Goal: Navigation & Orientation: Find specific page/section

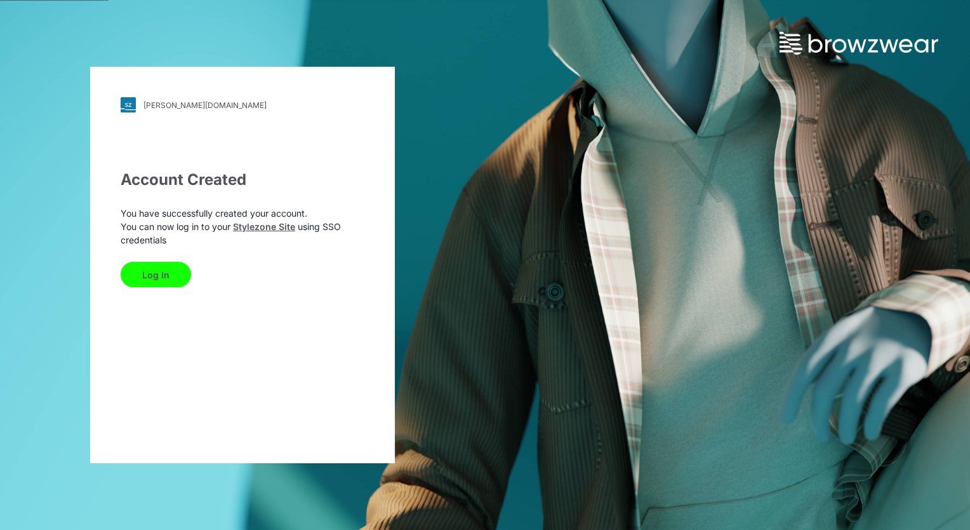
click at [154, 276] on button "Log In" at bounding box center [156, 274] width 71 height 25
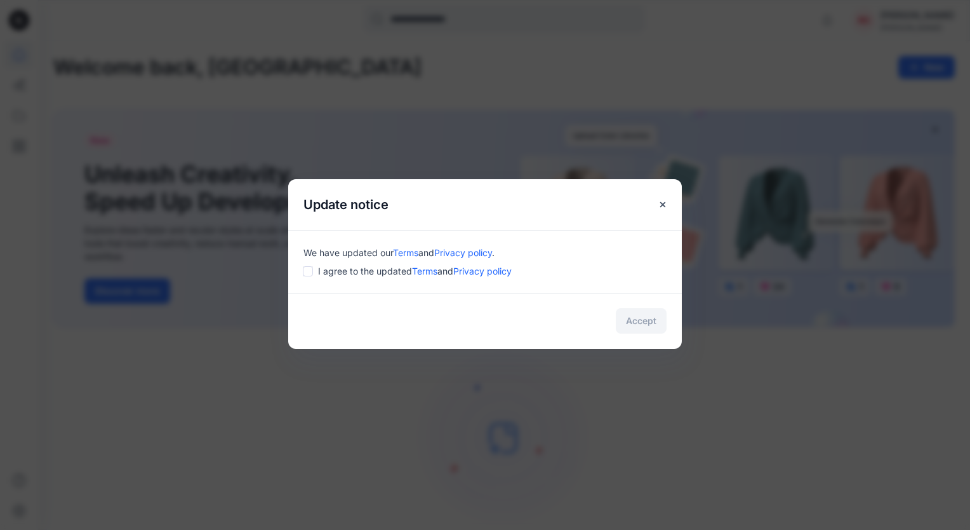
click at [612, 405] on div "Update notice We have updated our Terms and Privacy policy . I agree to the upd…" at bounding box center [485, 265] width 970 height 530
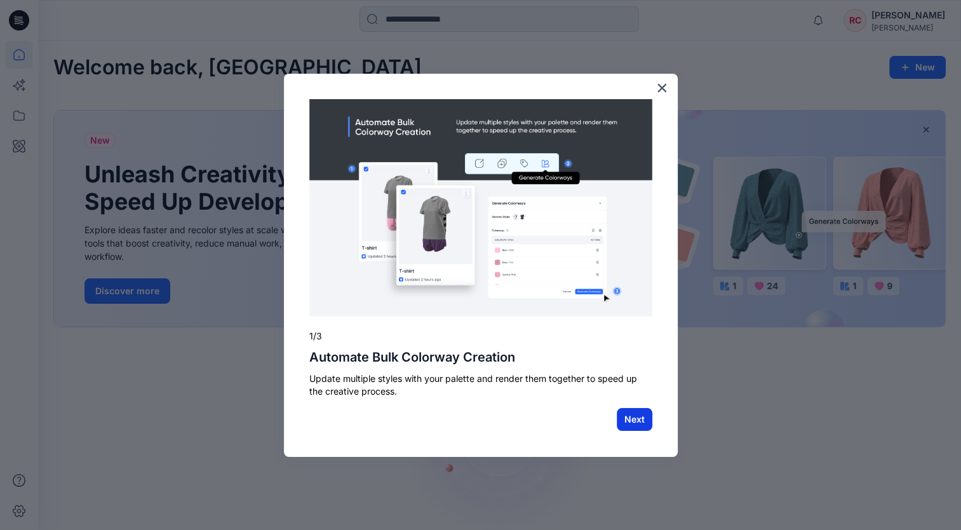
click at [628, 420] on button "Next" at bounding box center [635, 419] width 36 height 23
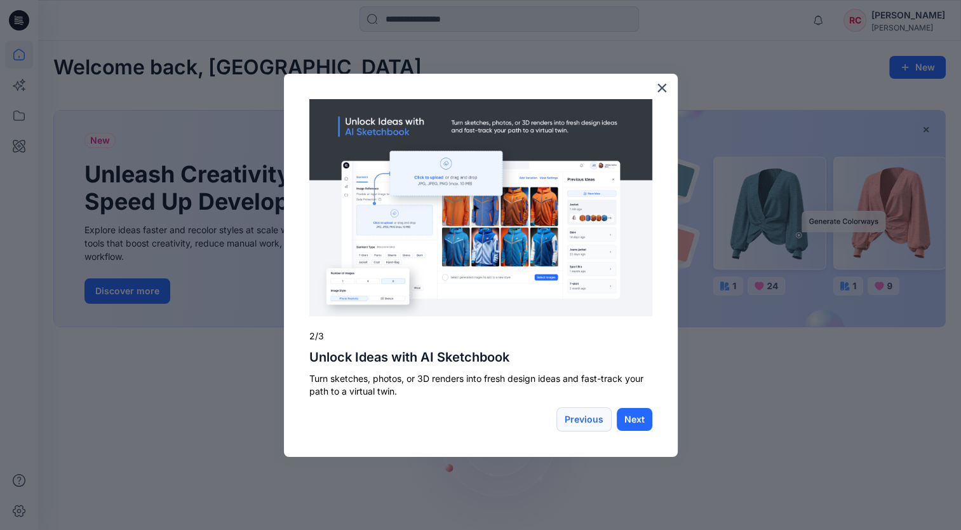
click at [593, 418] on button "Previous" at bounding box center [583, 419] width 55 height 24
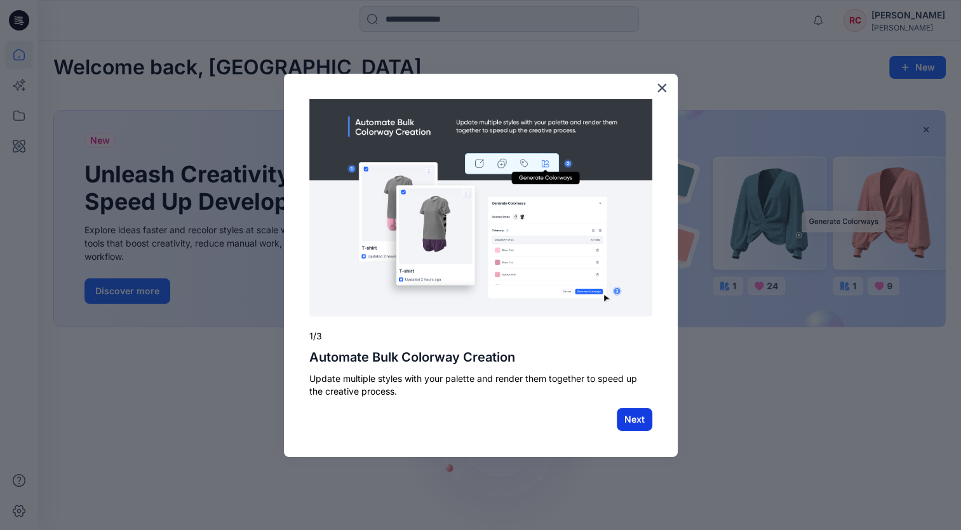
click at [628, 416] on button "Next" at bounding box center [635, 419] width 36 height 23
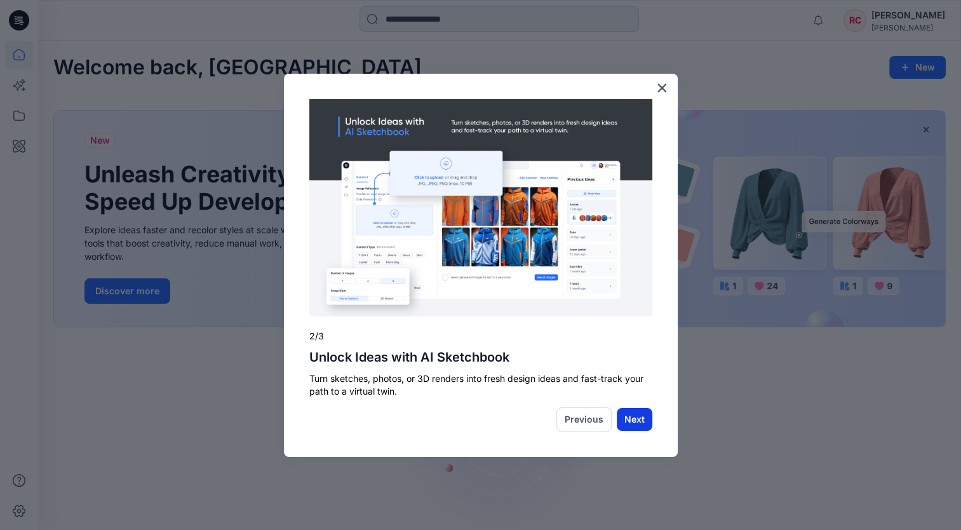
click at [634, 418] on button "Next" at bounding box center [635, 419] width 36 height 23
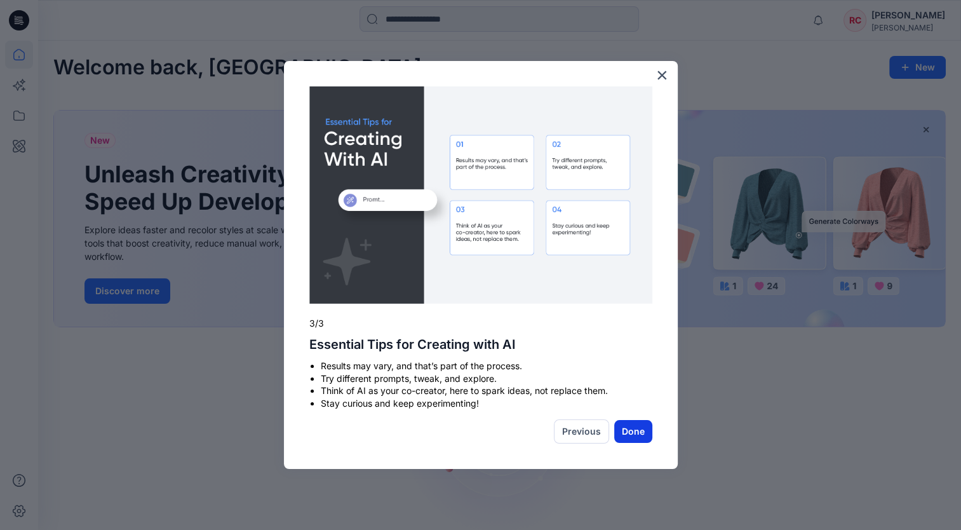
click at [635, 438] on button "Done" at bounding box center [633, 431] width 38 height 23
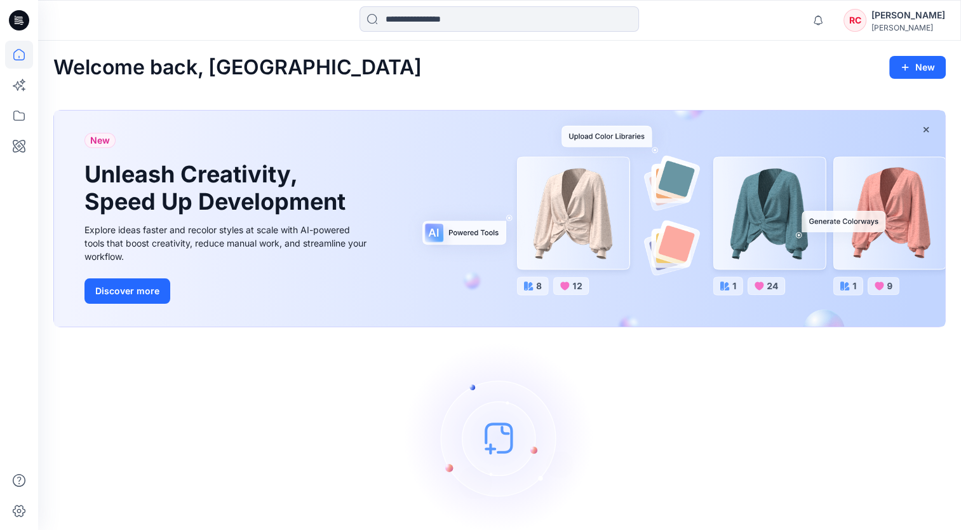
click at [102, 144] on span "New" at bounding box center [100, 140] width 20 height 15
click at [18, 51] on icon at bounding box center [19, 55] width 28 height 28
click at [21, 119] on icon at bounding box center [19, 116] width 28 height 28
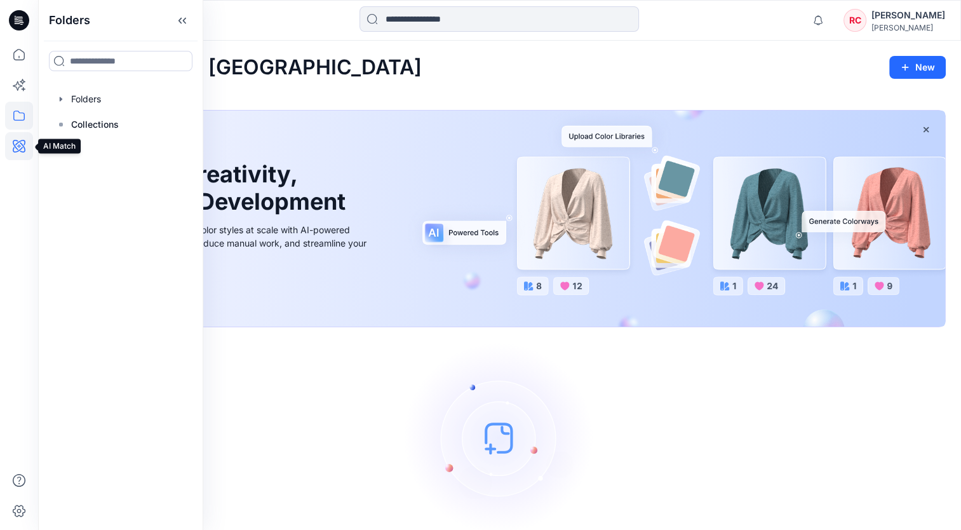
click at [18, 144] on icon at bounding box center [19, 146] width 28 height 28
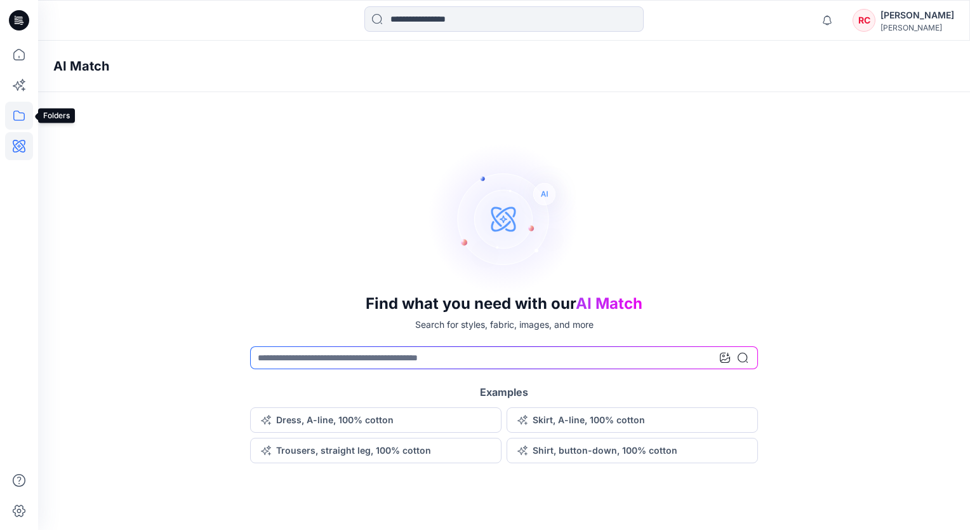
click at [15, 119] on icon at bounding box center [18, 116] width 11 height 10
click at [21, 57] on icon at bounding box center [19, 55] width 28 height 28
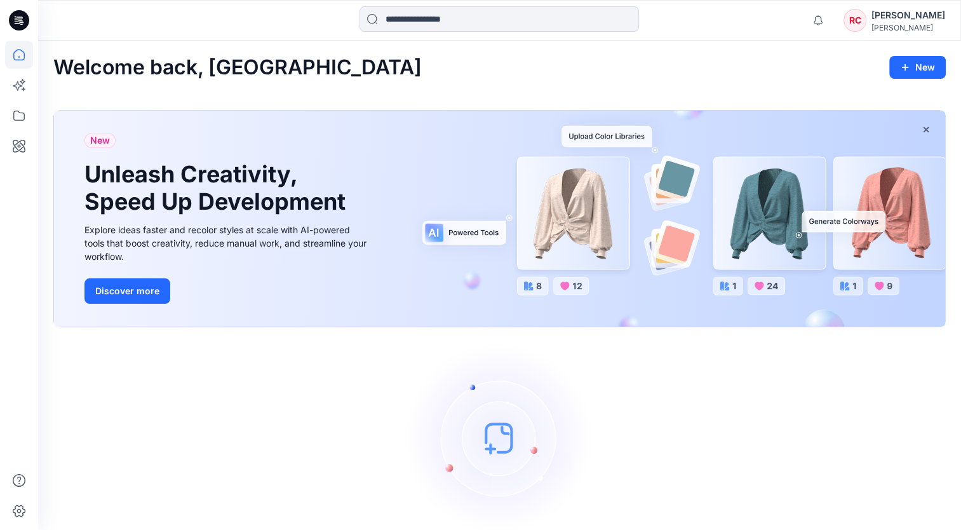
click at [605, 140] on div "New Unleash Creativity, Speed Up Development Explore ideas faster and recolor s…" at bounding box center [499, 219] width 891 height 216
click at [547, 292] on div "New Unleash Creativity, Speed Up Development Explore ideas faster and recolor s…" at bounding box center [499, 219] width 891 height 216
click at [583, 286] on div "New Unleash Creativity, Speed Up Development Explore ideas faster and recolor s…" at bounding box center [499, 219] width 891 height 216
click at [147, 295] on button "Discover more" at bounding box center [127, 290] width 86 height 25
click at [499, 446] on img at bounding box center [500, 437] width 191 height 191
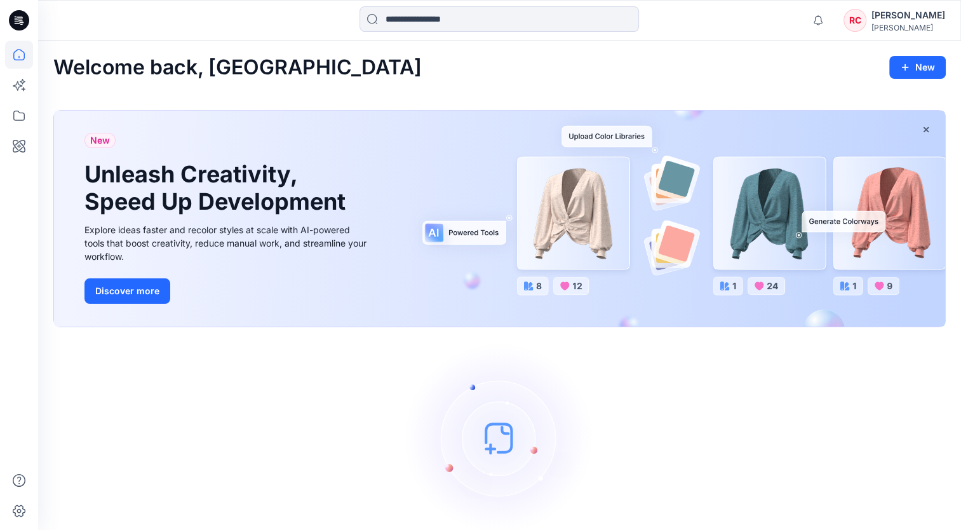
click at [499, 446] on img at bounding box center [500, 437] width 191 height 191
click at [782, 377] on div "Let's get started! Click New to add a style or create a folder." at bounding box center [499, 456] width 892 height 229
click at [907, 62] on icon "button" at bounding box center [905, 67] width 10 height 10
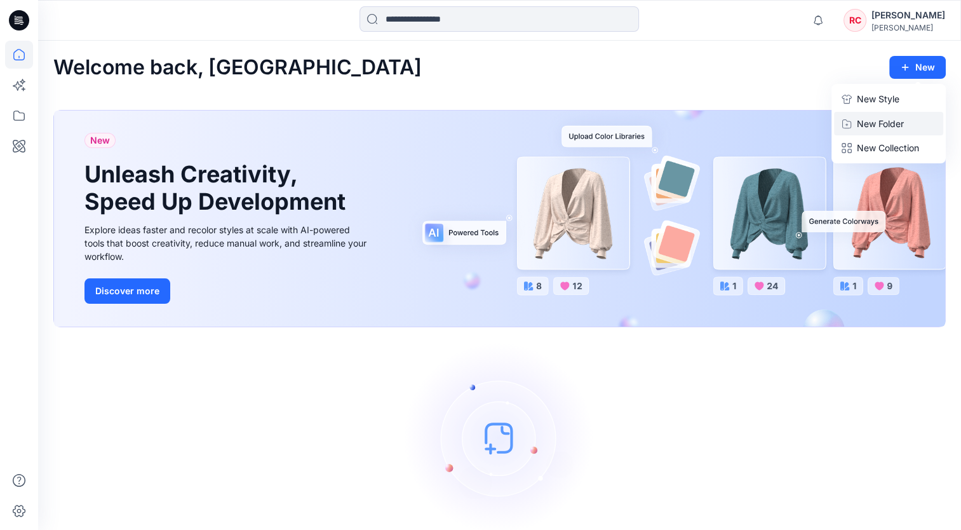
click at [877, 124] on p "New Folder" at bounding box center [880, 123] width 47 height 13
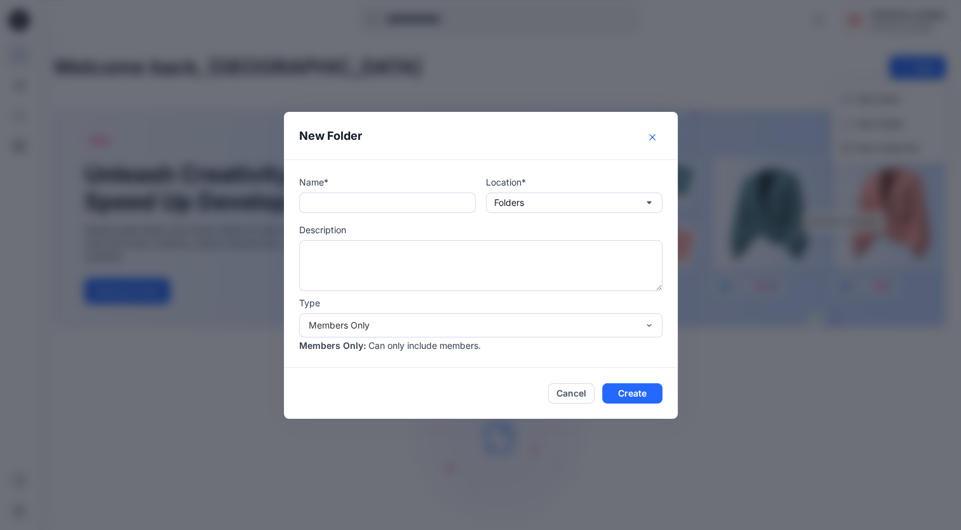
click at [661, 135] on button "Close" at bounding box center [652, 137] width 20 height 20
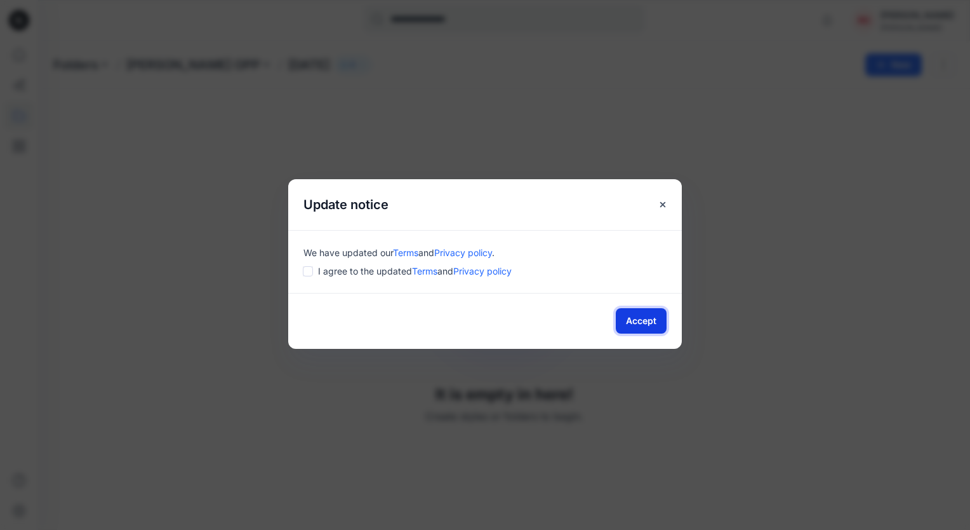
click at [638, 326] on button "Accept" at bounding box center [641, 320] width 51 height 25
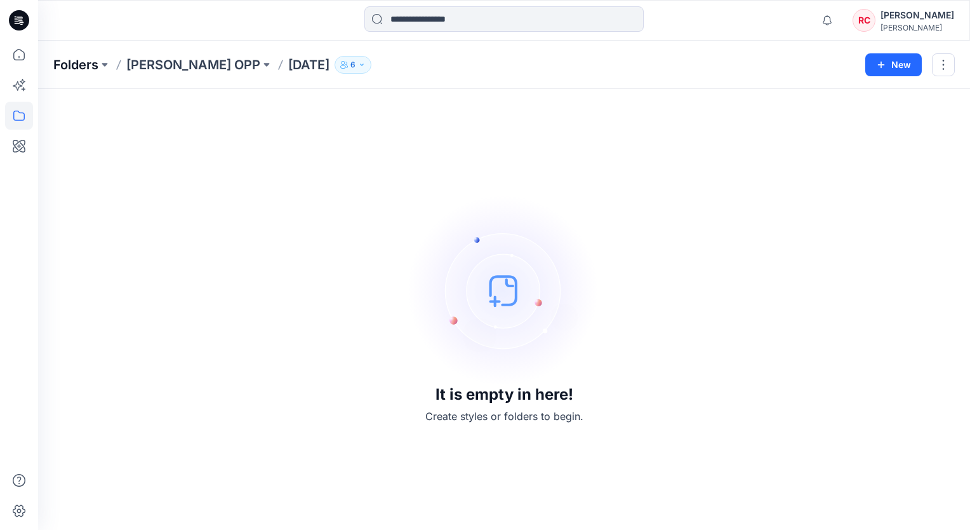
click at [89, 67] on p "Folders" at bounding box center [75, 65] width 45 height 18
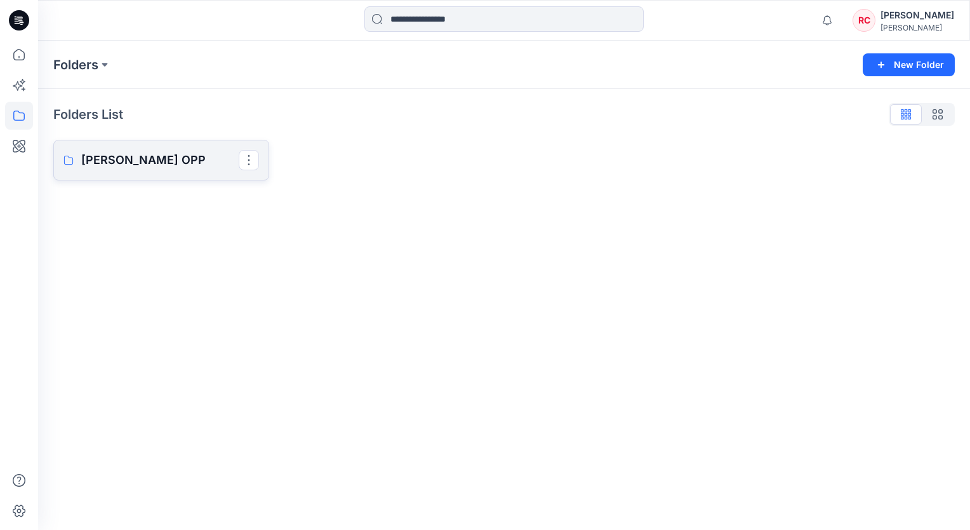
click at [124, 158] on p "Anne Klein OPP" at bounding box center [160, 160] width 158 height 18
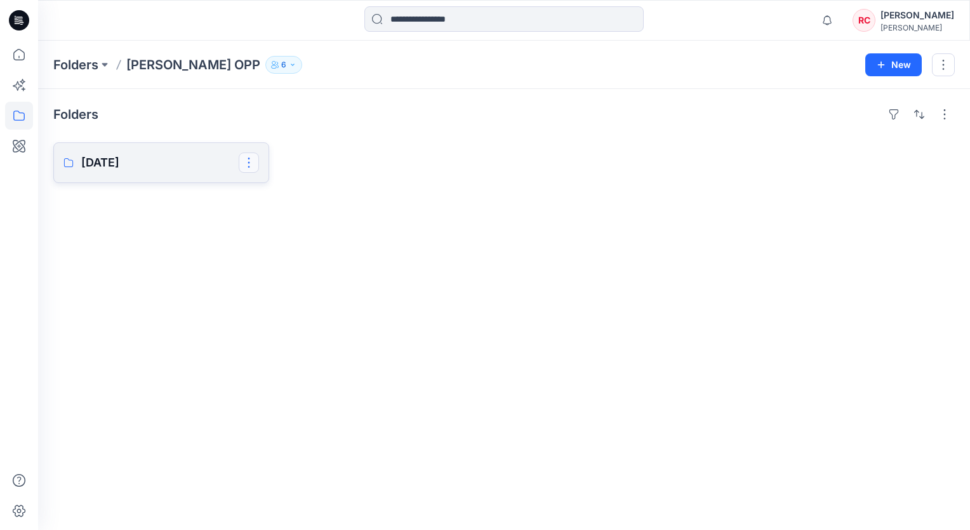
drag, startPoint x: 124, startPoint y: 158, endPoint x: 248, endPoint y: 161, distance: 123.2
click at [248, 161] on button "button" at bounding box center [249, 162] width 20 height 20
click at [186, 234] on div "Folders Aug 25 Edit Duplicate to... Delete Folder" at bounding box center [504, 309] width 932 height 441
click at [291, 65] on icon "button" at bounding box center [292, 65] width 3 height 2
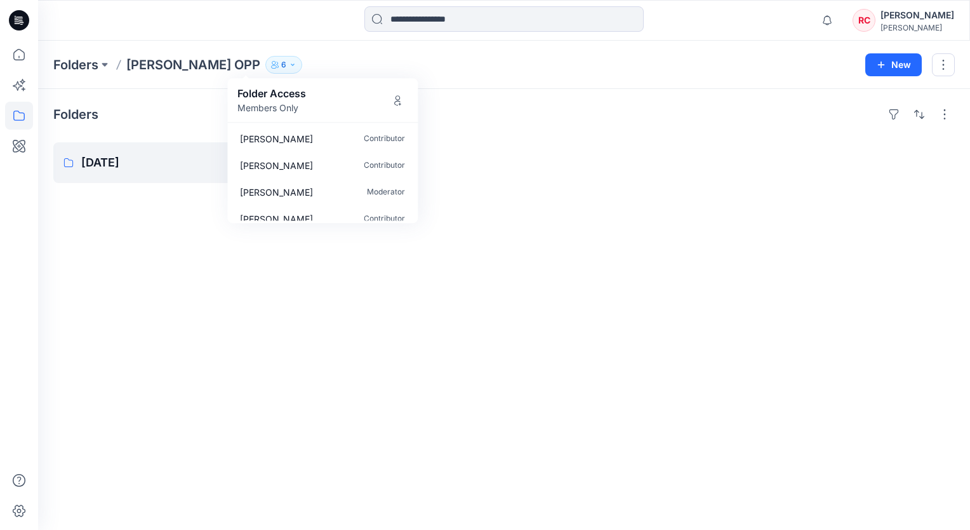
click at [291, 281] on div "Folders Aug 25 0 items" at bounding box center [504, 309] width 932 height 441
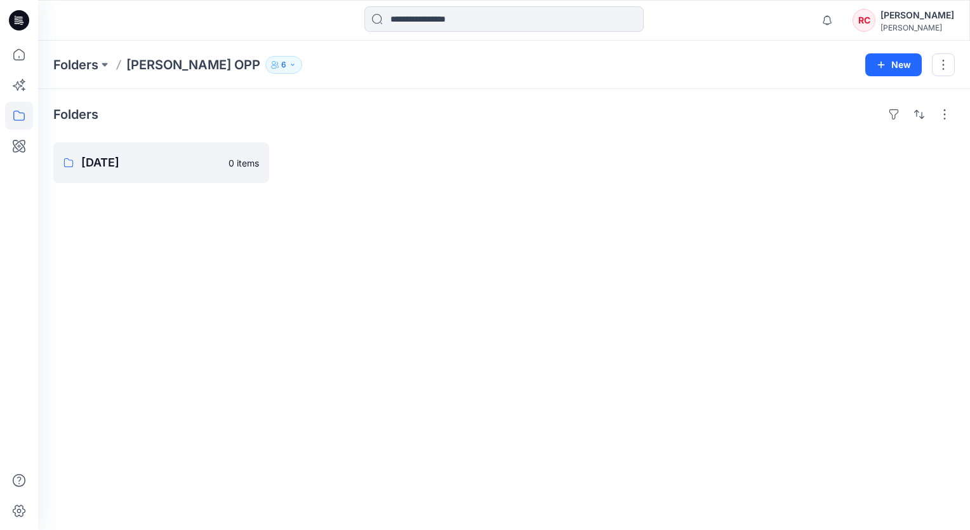
click at [161, 61] on p "Anne Klein OPP" at bounding box center [193, 65] width 134 height 18
click at [289, 67] on icon "button" at bounding box center [293, 65] width 8 height 8
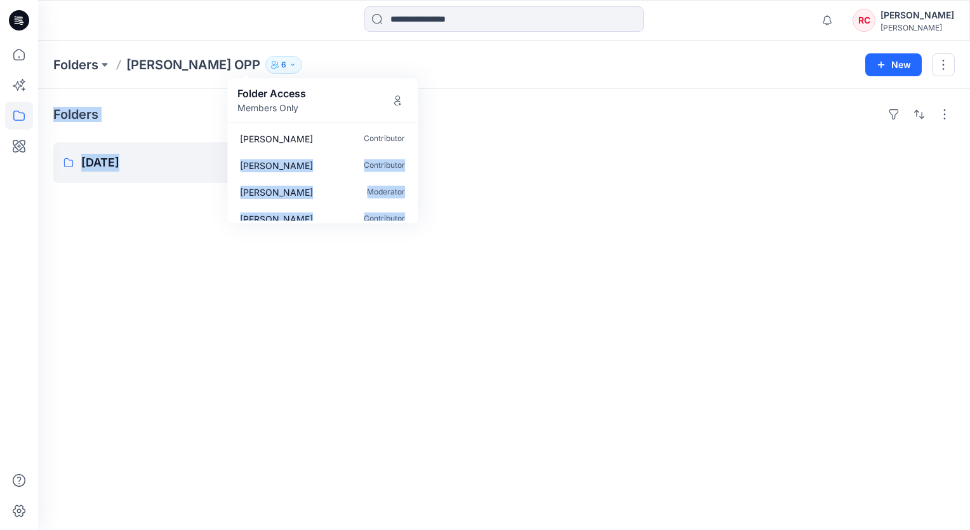
drag, startPoint x: 415, startPoint y: 143, endPoint x: 420, endPoint y: 202, distance: 59.2
click at [420, 202] on div "Folders Anne Klein OPP 6 Folder Access Members Only Sarah Didion Contributor Am…" at bounding box center [504, 285] width 932 height 489
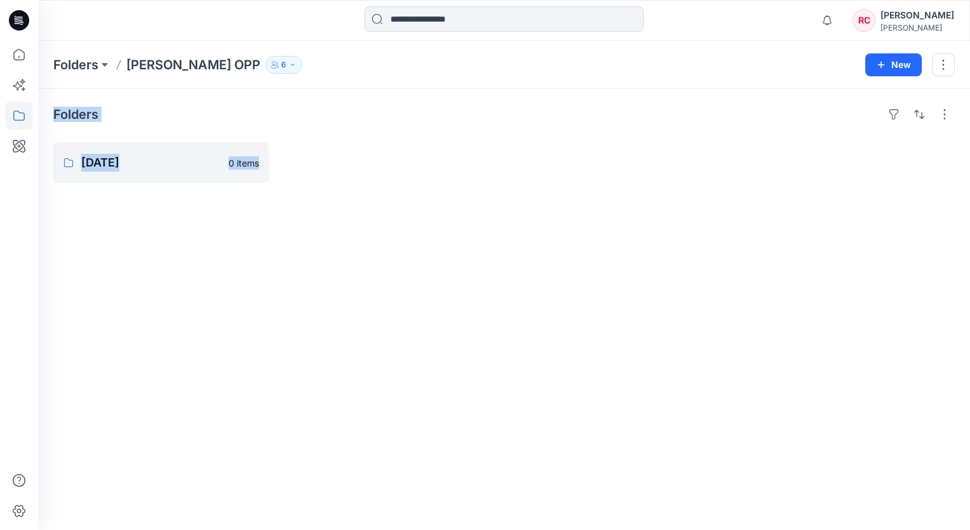
click at [289, 62] on icon "button" at bounding box center [293, 65] width 8 height 8
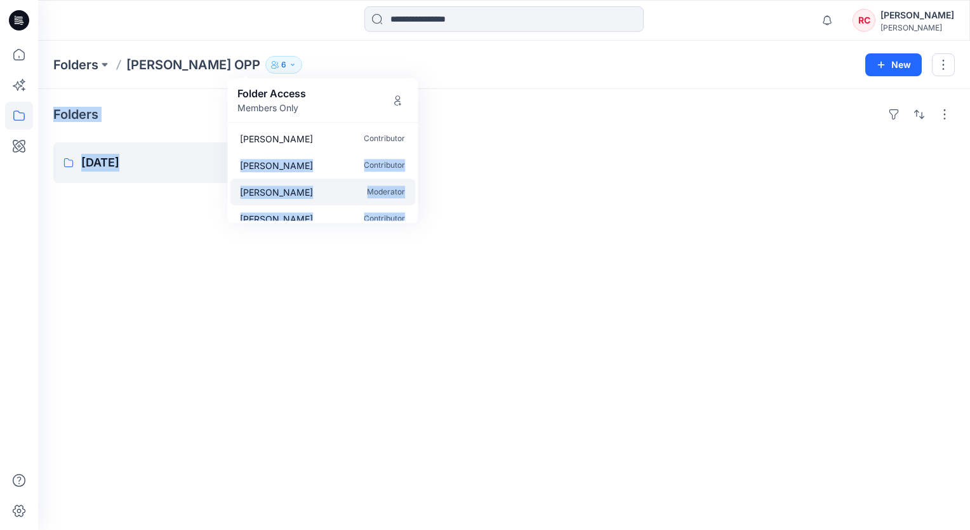
click at [412, 190] on div "Audra Malone Moderator" at bounding box center [322, 191] width 185 height 27
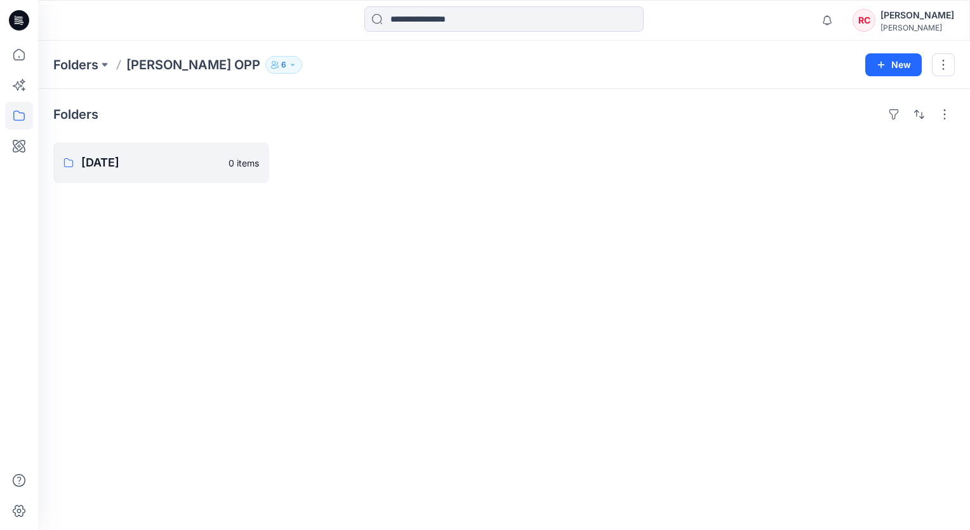
click at [289, 63] on icon "button" at bounding box center [293, 65] width 8 height 8
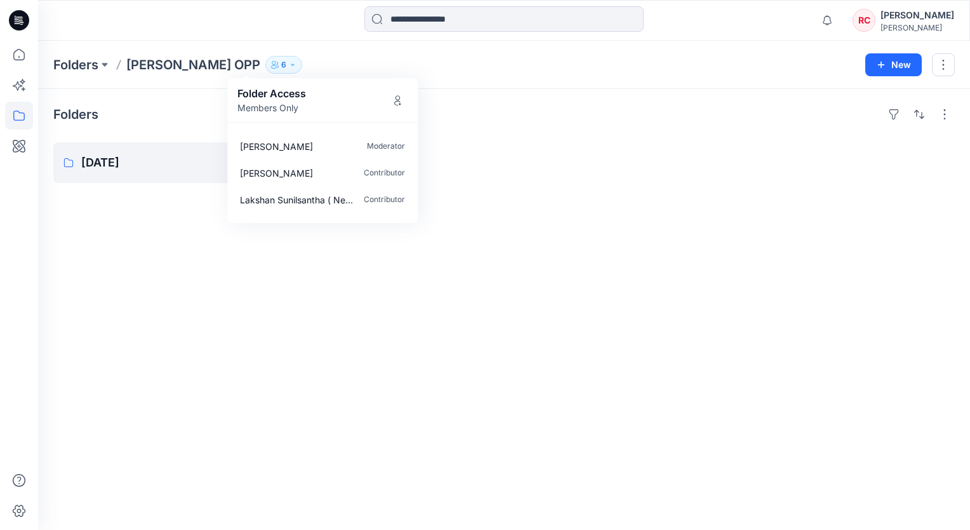
scroll to position [64, 0]
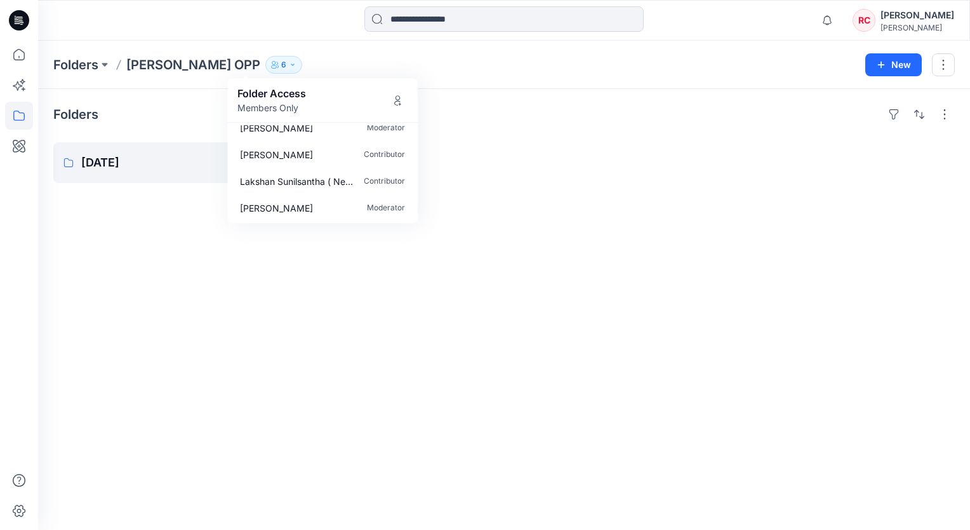
click at [416, 89] on div "Folder Access Members Only" at bounding box center [322, 100] width 191 height 44
click at [412, 84] on div "Folder Access Members Only" at bounding box center [322, 100] width 191 height 44
click at [412, 128] on div "Audra Malone Moderator" at bounding box center [322, 127] width 185 height 27
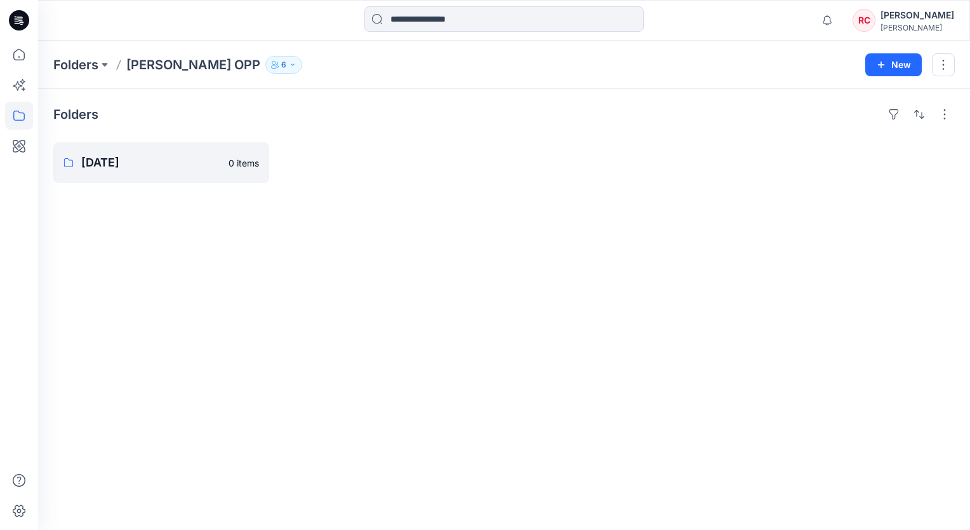
click at [289, 66] on icon "button" at bounding box center [293, 65] width 8 height 8
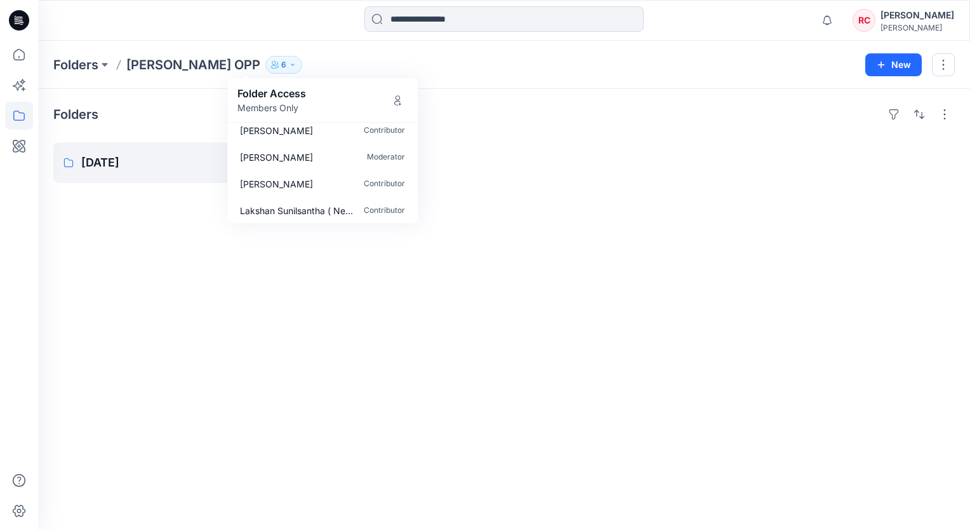
scroll to position [64, 0]
click at [310, 211] on p "[PERSON_NAME]" at bounding box center [276, 207] width 73 height 13
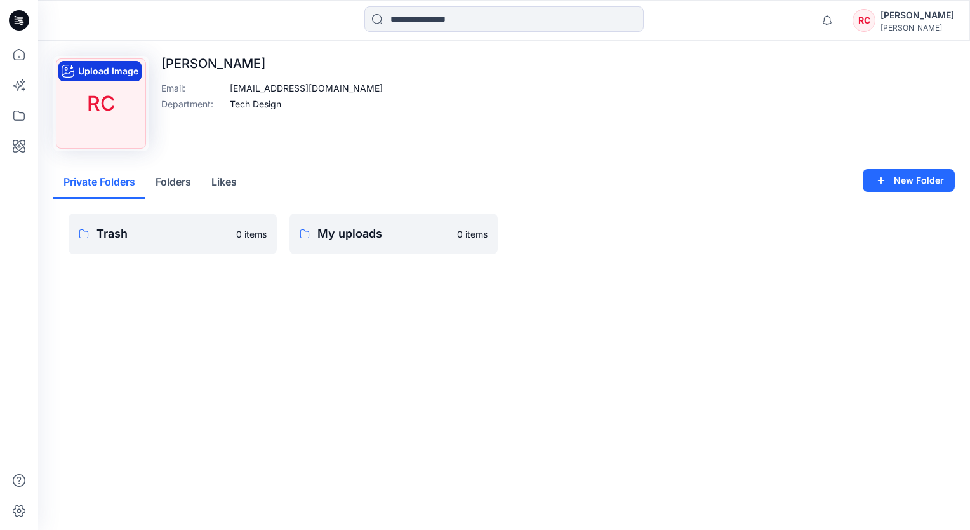
click at [112, 73] on button "Upload Image" at bounding box center [99, 71] width 83 height 20
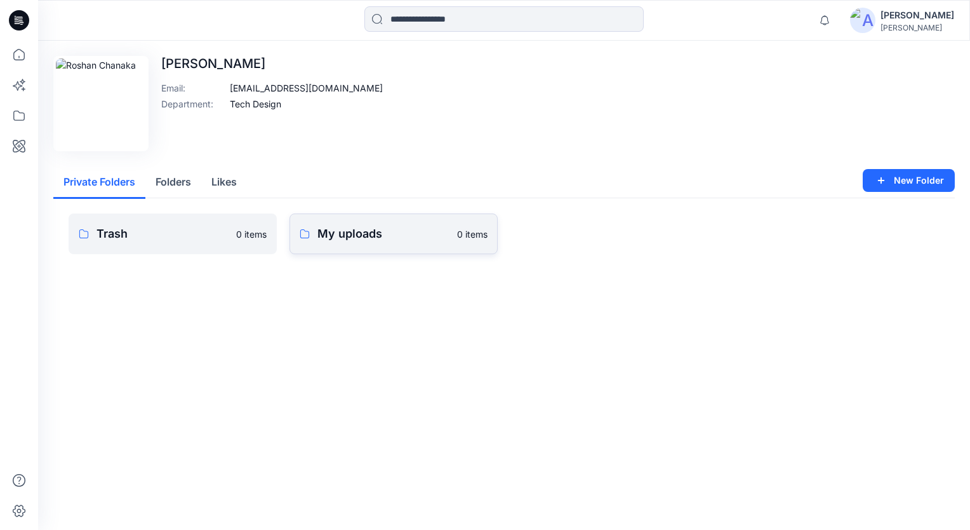
click at [368, 238] on p "My uploads" at bounding box center [384, 234] width 132 height 18
click at [140, 237] on p "My uploads" at bounding box center [163, 234] width 132 height 18
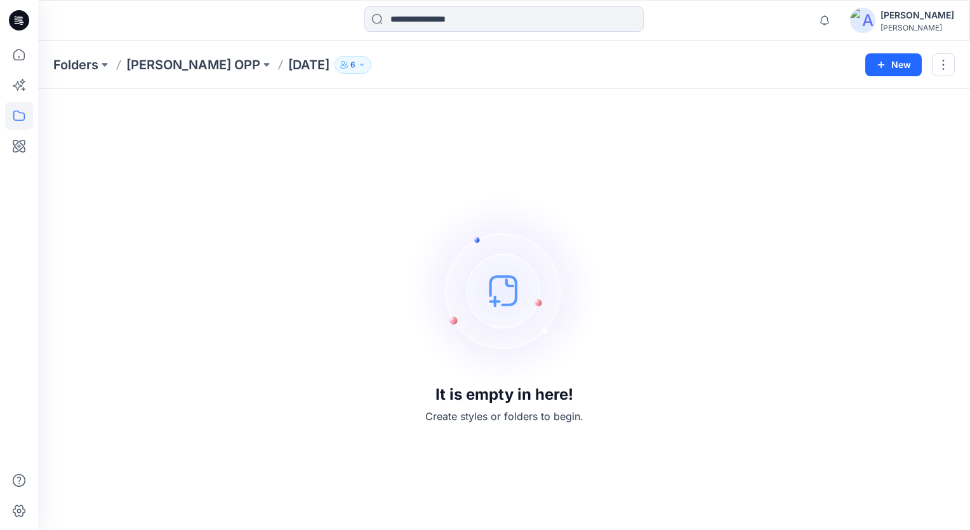
click at [358, 65] on icon "button" at bounding box center [362, 65] width 8 height 8
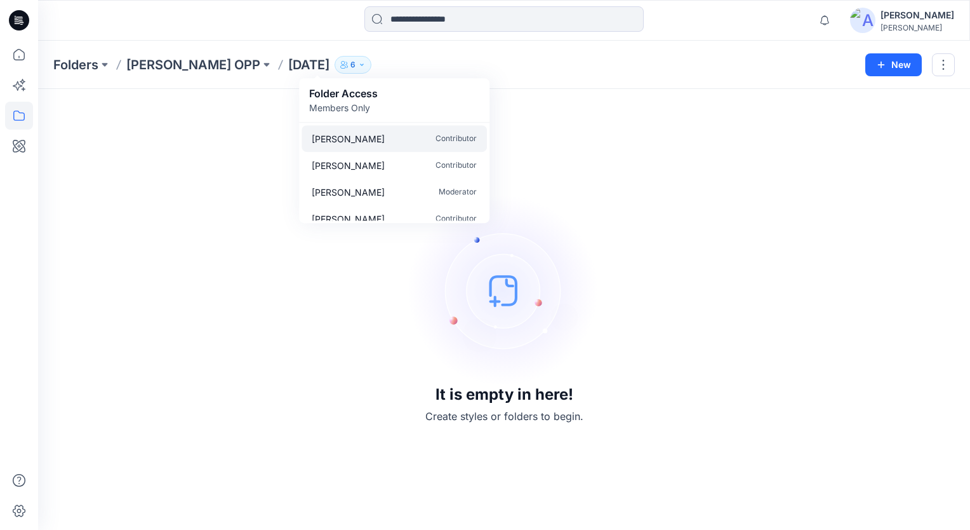
click at [346, 138] on p "Sarah Didion" at bounding box center [348, 138] width 73 height 13
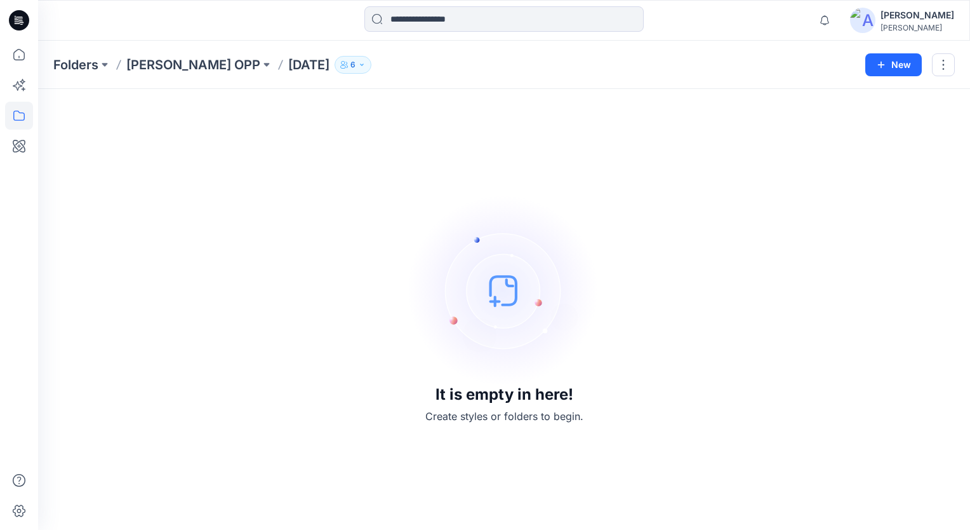
click at [358, 62] on icon "button" at bounding box center [362, 65] width 8 height 8
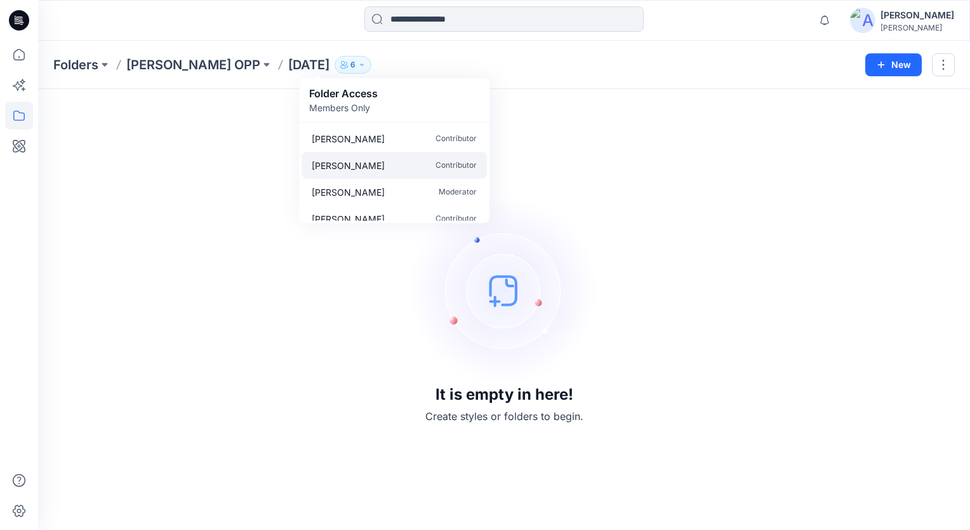
click at [342, 166] on p "Amorie Raia" at bounding box center [348, 165] width 73 height 13
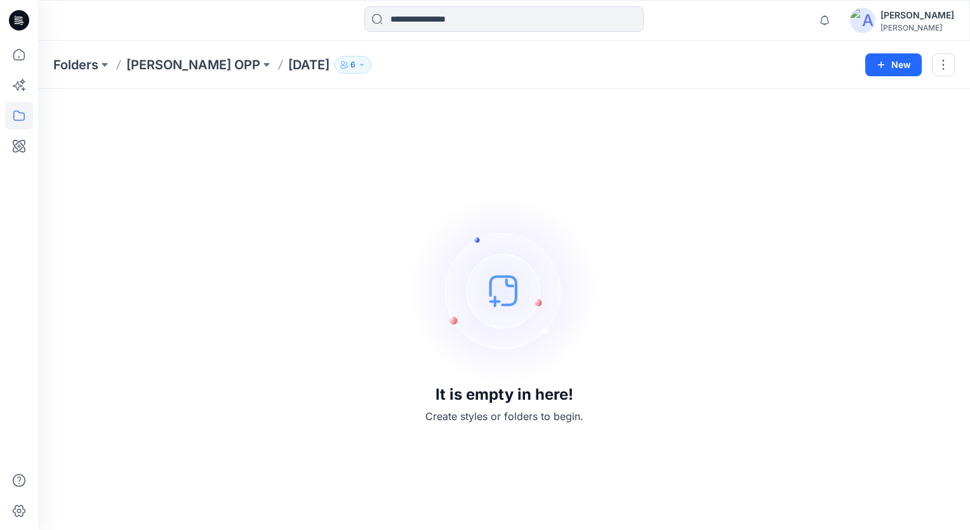
click at [358, 63] on icon "button" at bounding box center [362, 65] width 8 height 8
click at [490, 194] on div "It is empty in here! Create styles or folders to begin." at bounding box center [504, 309] width 902 height 410
click at [864, 21] on img at bounding box center [862, 20] width 25 height 25
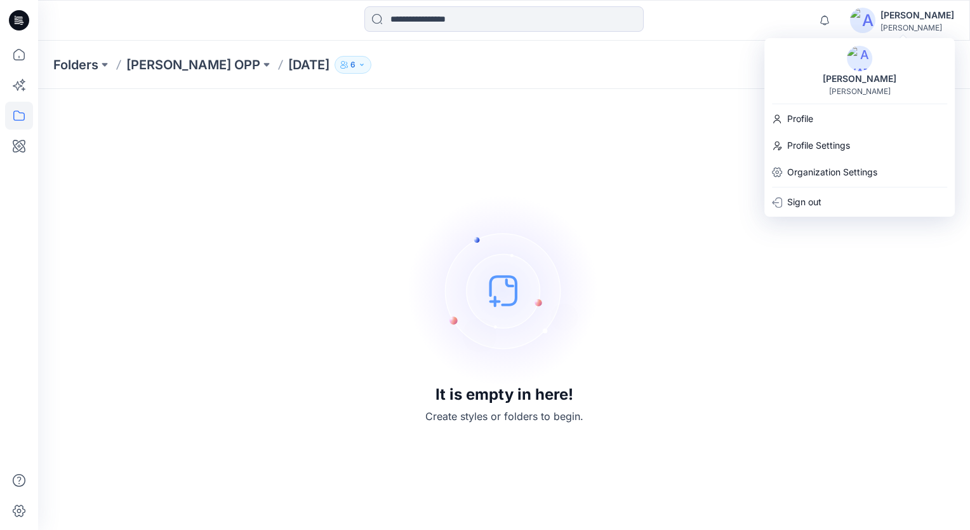
click at [857, 59] on img at bounding box center [859, 58] width 25 height 25
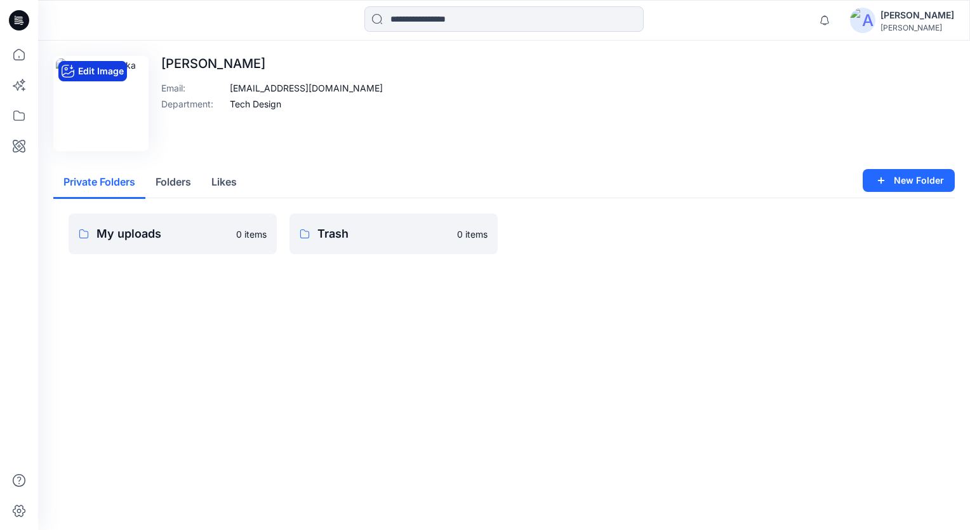
click at [71, 69] on icon "button" at bounding box center [68, 71] width 13 height 13
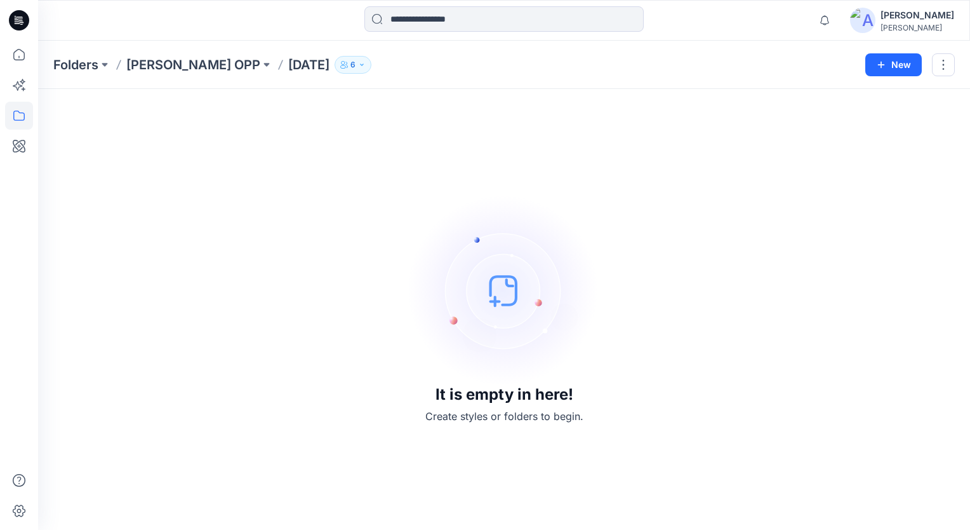
click at [358, 65] on icon "button" at bounding box center [362, 65] width 8 height 8
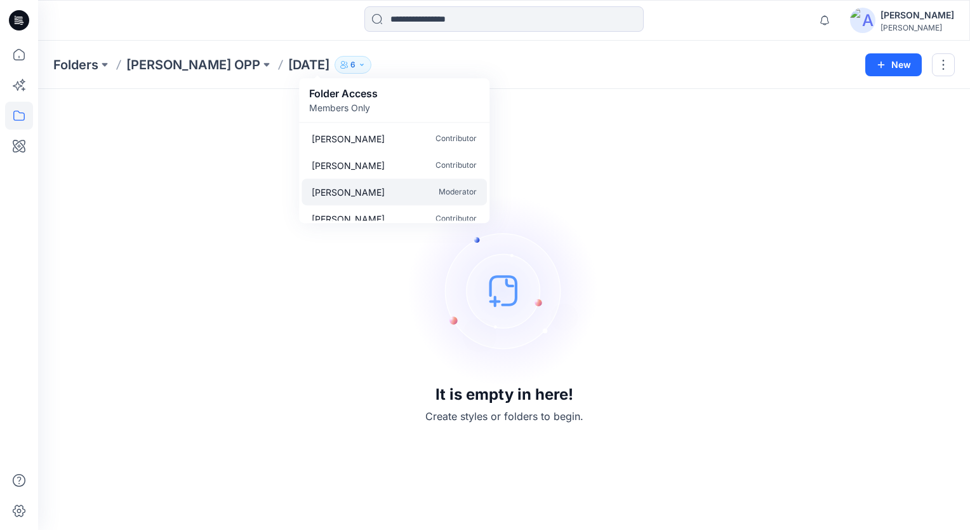
click at [348, 192] on p "Audra Malone" at bounding box center [348, 191] width 73 height 13
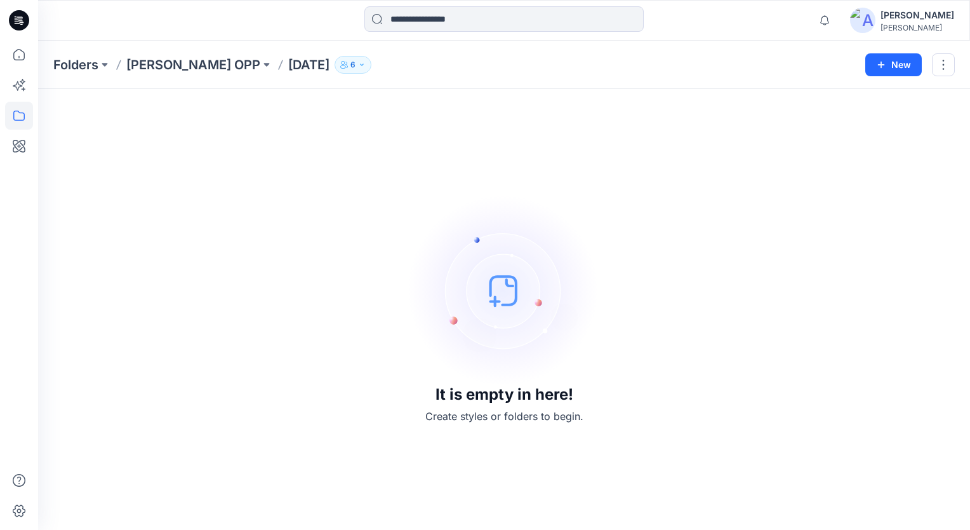
click at [893, 169] on div "It is empty in here! Create styles or folders to begin." at bounding box center [504, 309] width 902 height 410
click at [71, 67] on p "Folders" at bounding box center [75, 65] width 45 height 18
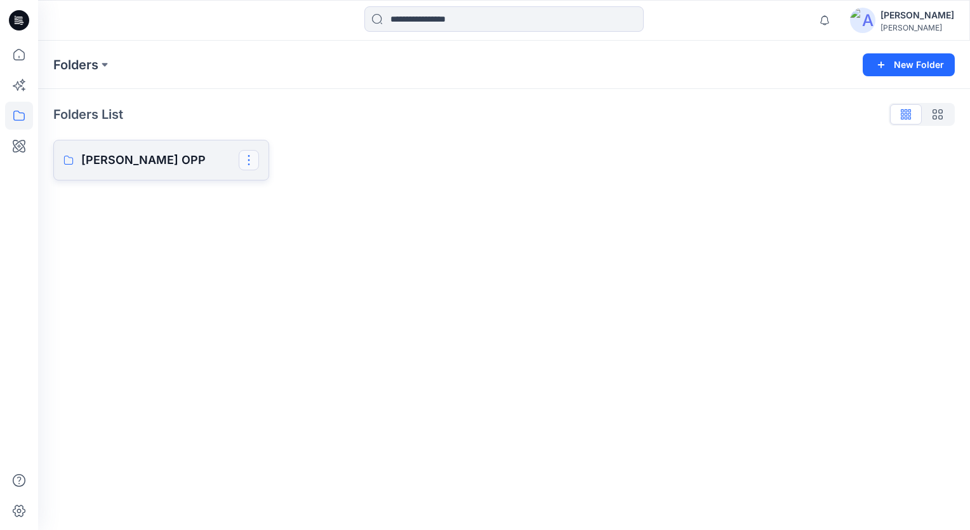
click at [252, 161] on button "button" at bounding box center [249, 160] width 20 height 20
click at [194, 238] on div "Folders New Folder Folders List Anne Klein OPP Edit Duplicate to... Manage User…" at bounding box center [504, 285] width 932 height 489
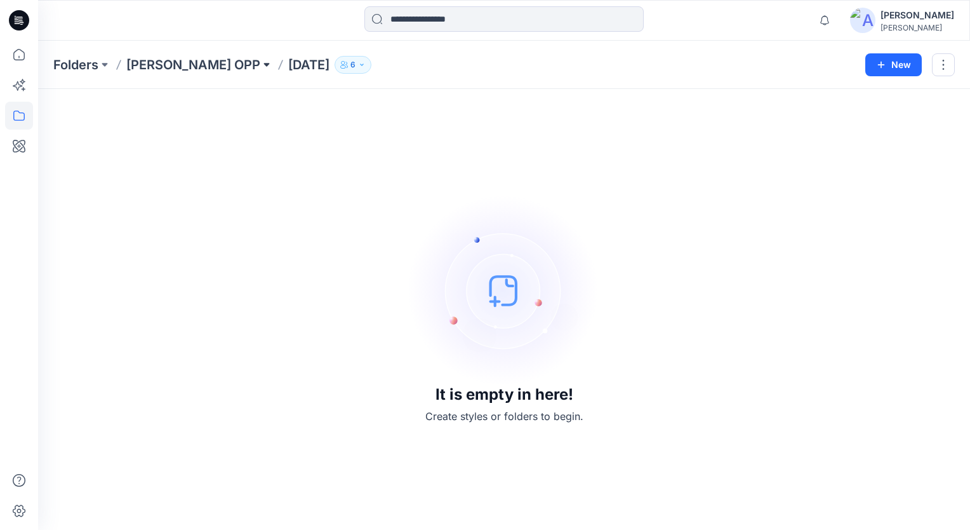
click at [260, 66] on button at bounding box center [266, 65] width 13 height 18
click at [163, 154] on p "[DATE]" at bounding box center [160, 154] width 29 height 15
click at [260, 65] on button at bounding box center [266, 65] width 13 height 18
click at [358, 67] on icon "button" at bounding box center [362, 65] width 8 height 8
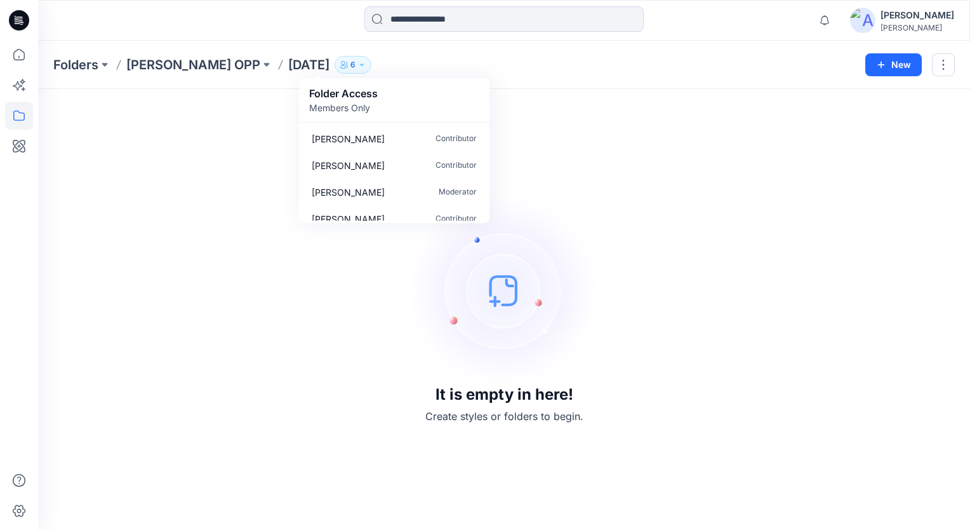
click at [256, 161] on div "It is empty in here! Create styles or folders to begin." at bounding box center [504, 309] width 902 height 410
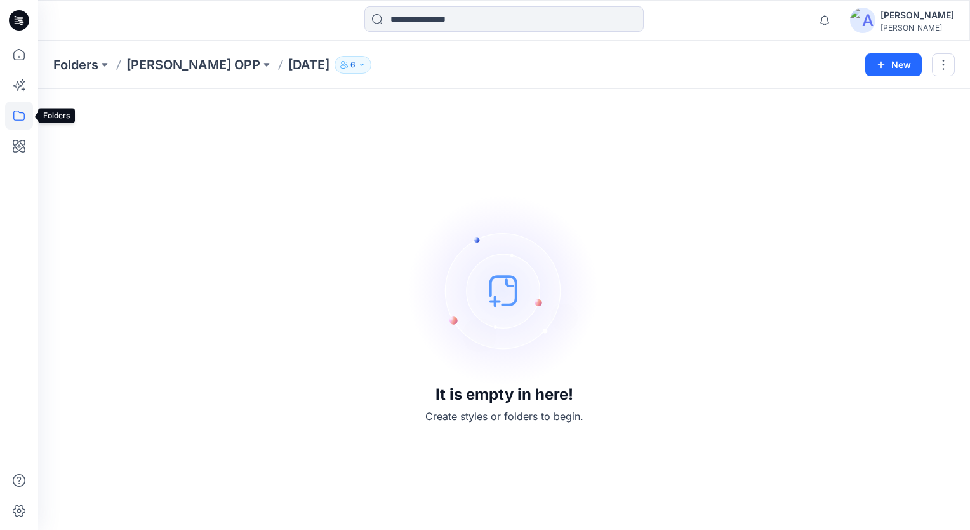
click at [18, 119] on icon at bounding box center [19, 116] width 28 height 28
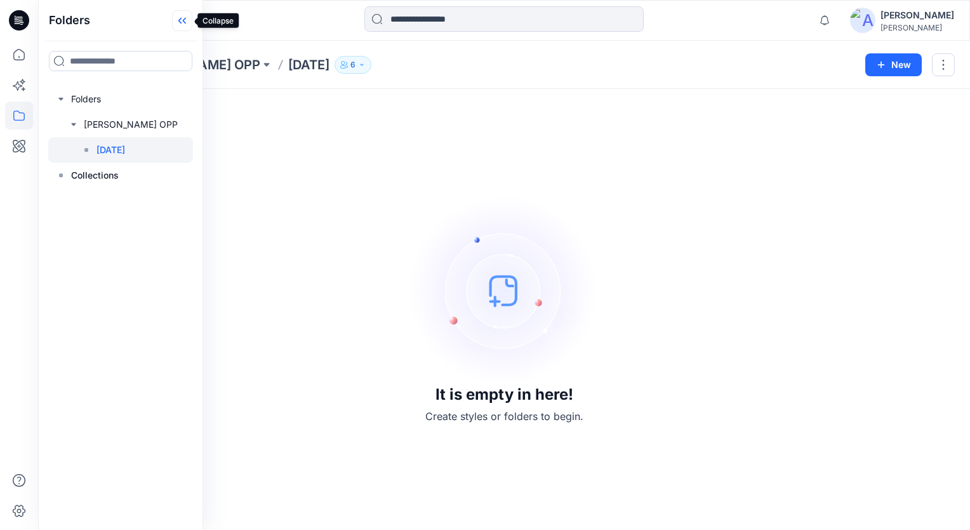
click at [183, 19] on icon at bounding box center [182, 20] width 20 height 21
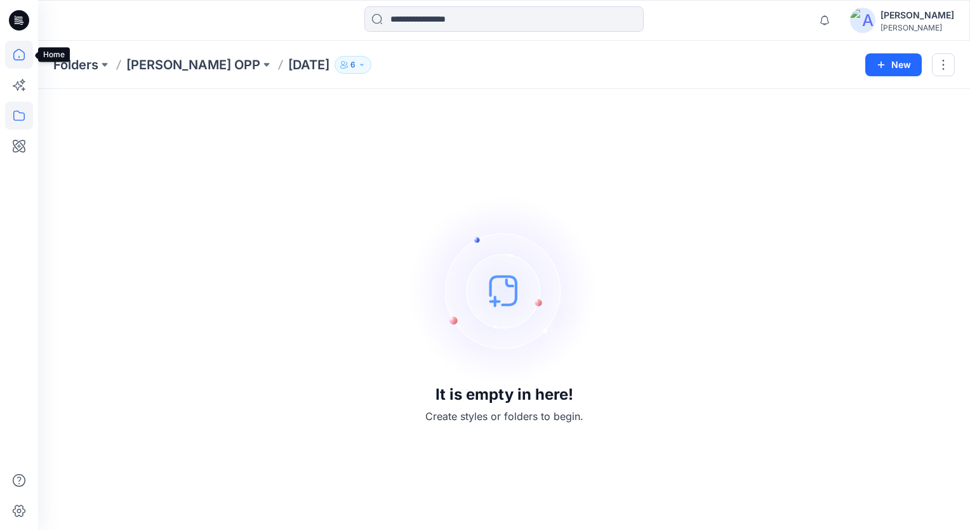
click at [18, 55] on icon at bounding box center [19, 55] width 28 height 28
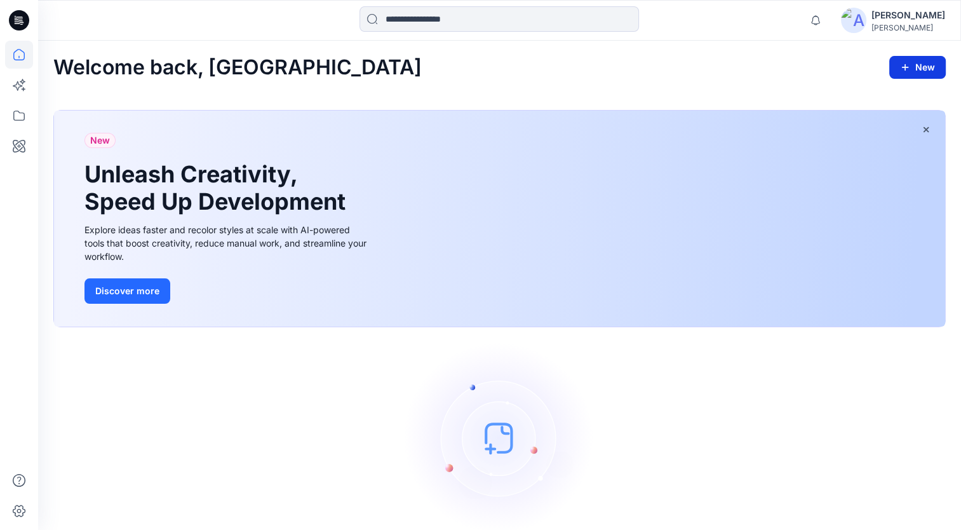
click at [920, 62] on button "New" at bounding box center [917, 67] width 57 height 23
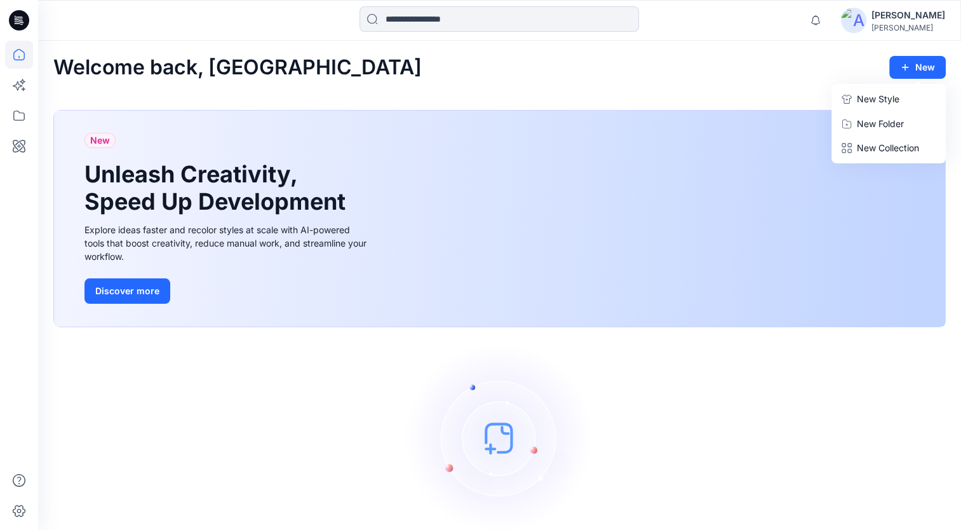
click at [622, 74] on div "Welcome back, Roshan New New Style New Folder New Collection" at bounding box center [499, 68] width 892 height 24
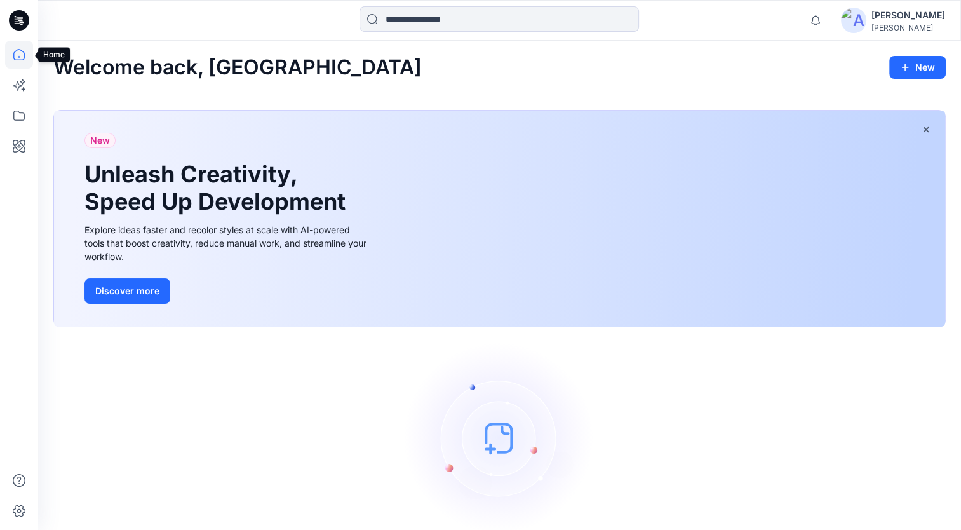
click at [17, 53] on icon at bounding box center [19, 55] width 28 height 28
click at [17, 114] on icon at bounding box center [19, 116] width 28 height 28
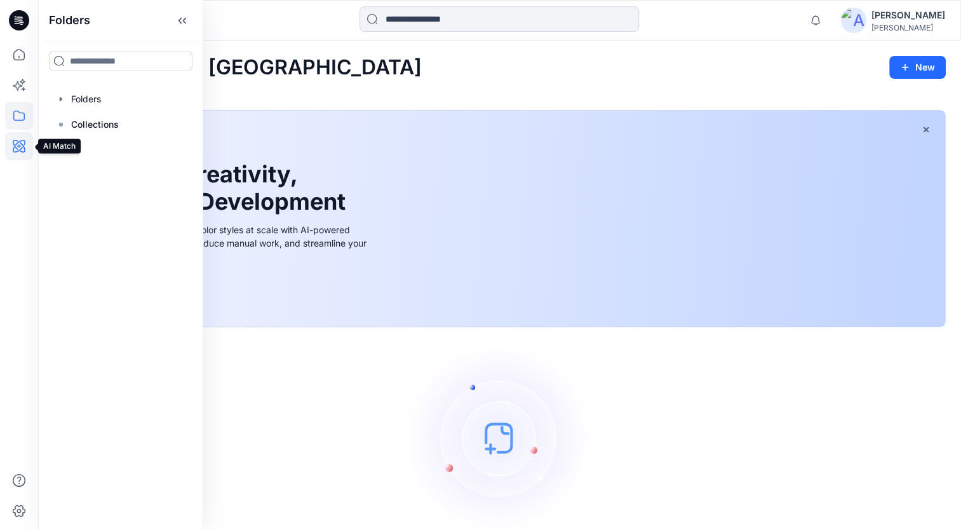
click at [19, 149] on icon at bounding box center [19, 146] width 28 height 28
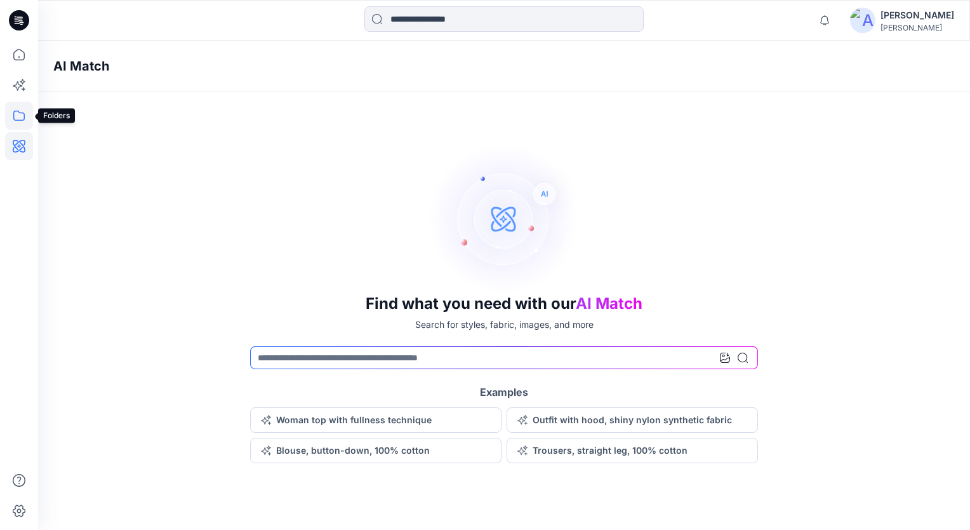
click at [20, 118] on icon at bounding box center [19, 116] width 28 height 28
click at [20, 84] on icon at bounding box center [19, 85] width 28 height 28
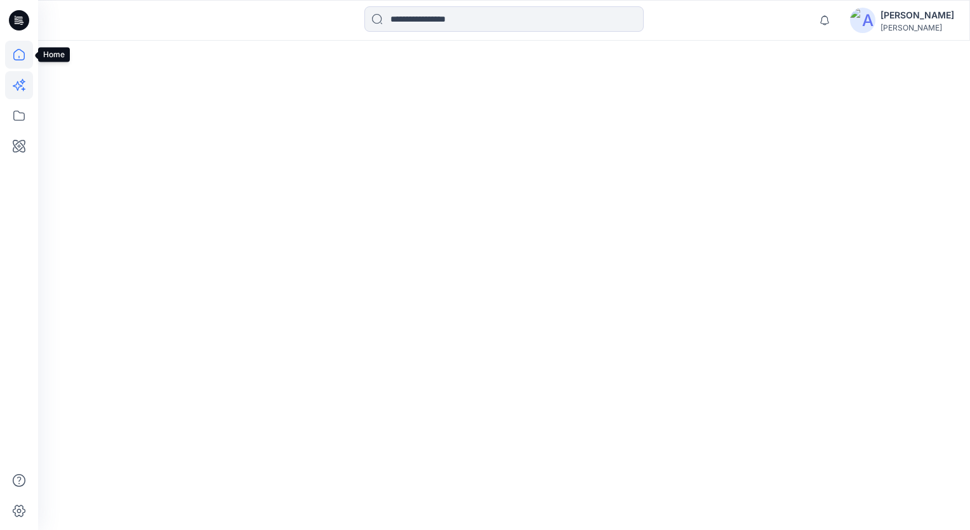
click at [20, 57] on icon at bounding box center [19, 55] width 28 height 28
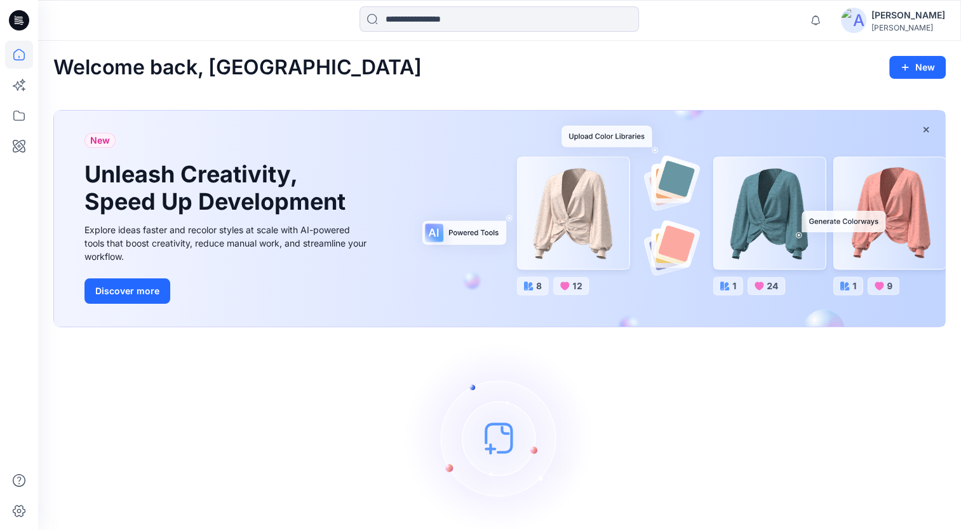
click at [20, 22] on icon at bounding box center [19, 20] width 20 height 20
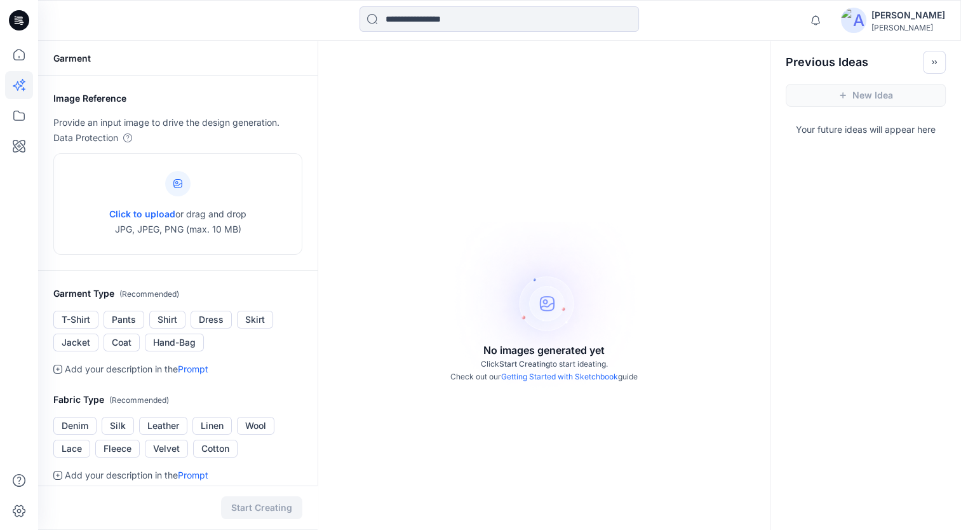
click at [405, 162] on div "No images generated yet Click Start Creating to start ideating. Check out our G…" at bounding box center [544, 306] width 452 height 530
click at [937, 64] on icon "Toggle idea bar" at bounding box center [934, 62] width 9 height 9
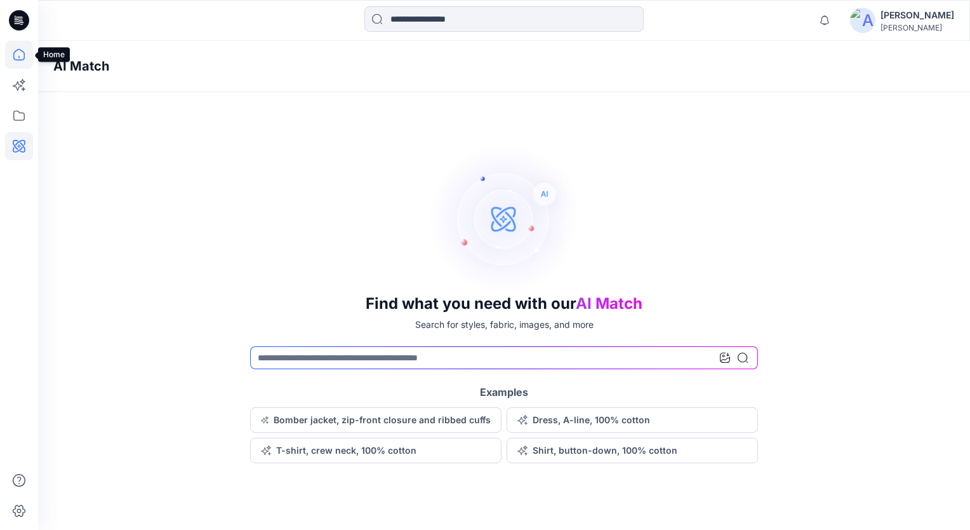
click at [20, 57] on icon at bounding box center [19, 55] width 28 height 28
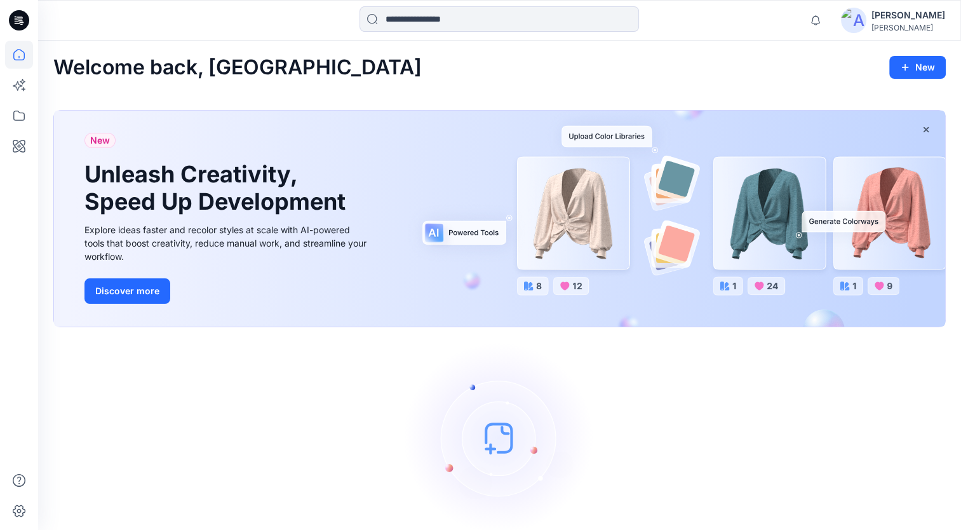
click at [495, 446] on img at bounding box center [500, 437] width 191 height 191
click at [483, 451] on img at bounding box center [500, 437] width 191 height 191
drag, startPoint x: 483, startPoint y: 451, endPoint x: 504, endPoint y: 445, distance: 21.7
click at [504, 445] on img at bounding box center [500, 437] width 191 height 191
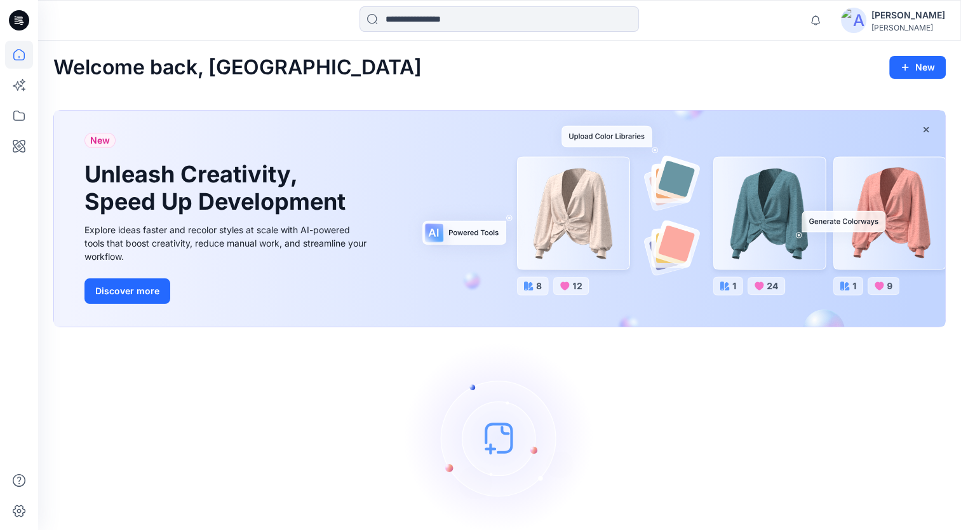
drag, startPoint x: 504, startPoint y: 445, endPoint x: 590, endPoint y: 471, distance: 90.0
click at [590, 471] on img at bounding box center [500, 437] width 191 height 191
